Goal: Task Accomplishment & Management: Complete application form

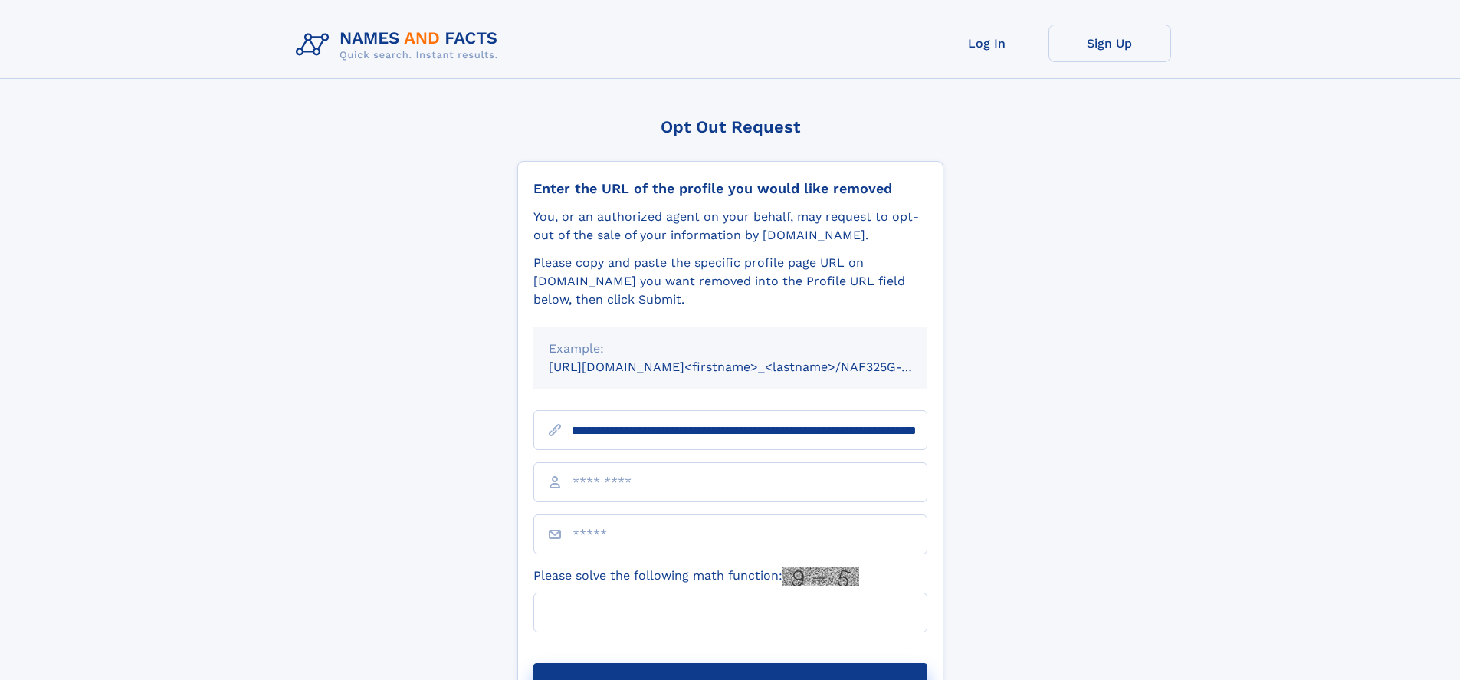
scroll to position [0, 194]
type input "**********"
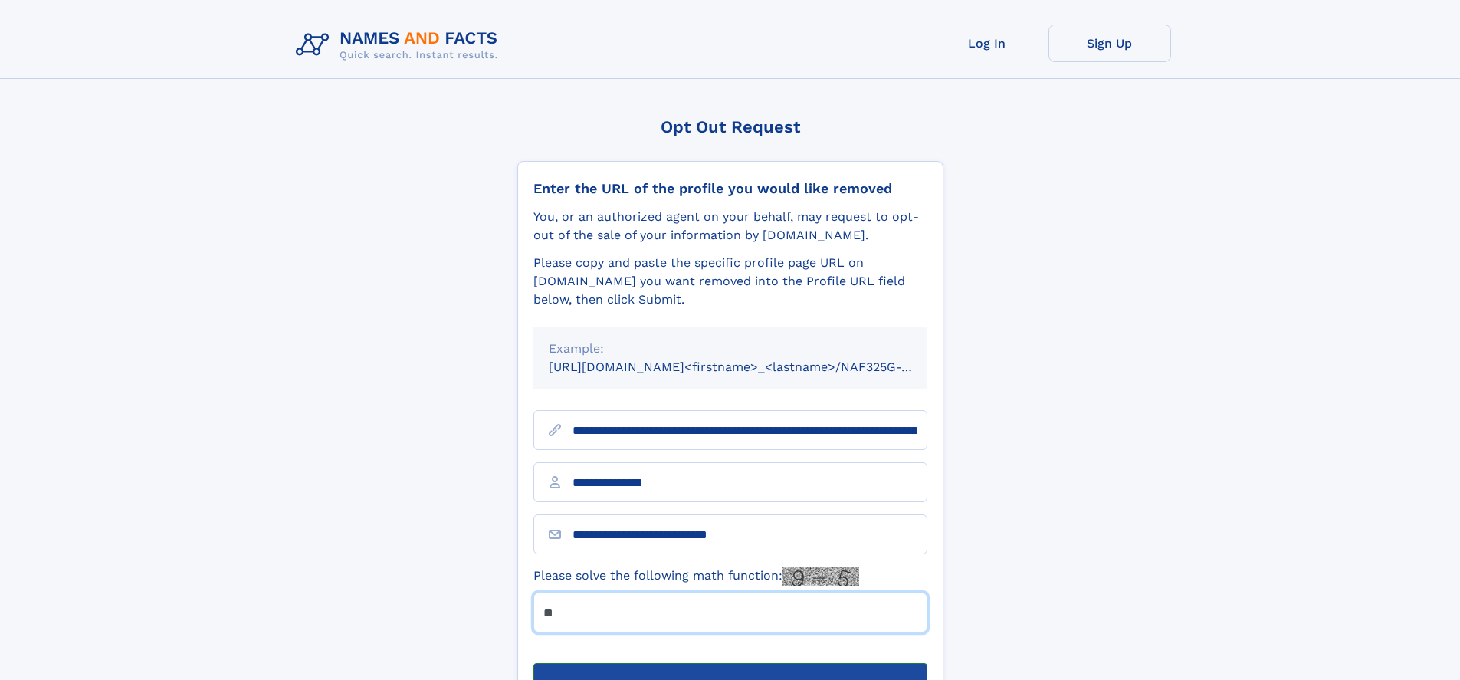
type input "**"
click at [729, 663] on button "Submit Opt Out Request" at bounding box center [730, 687] width 394 height 49
